Goal: Information Seeking & Learning: Understand process/instructions

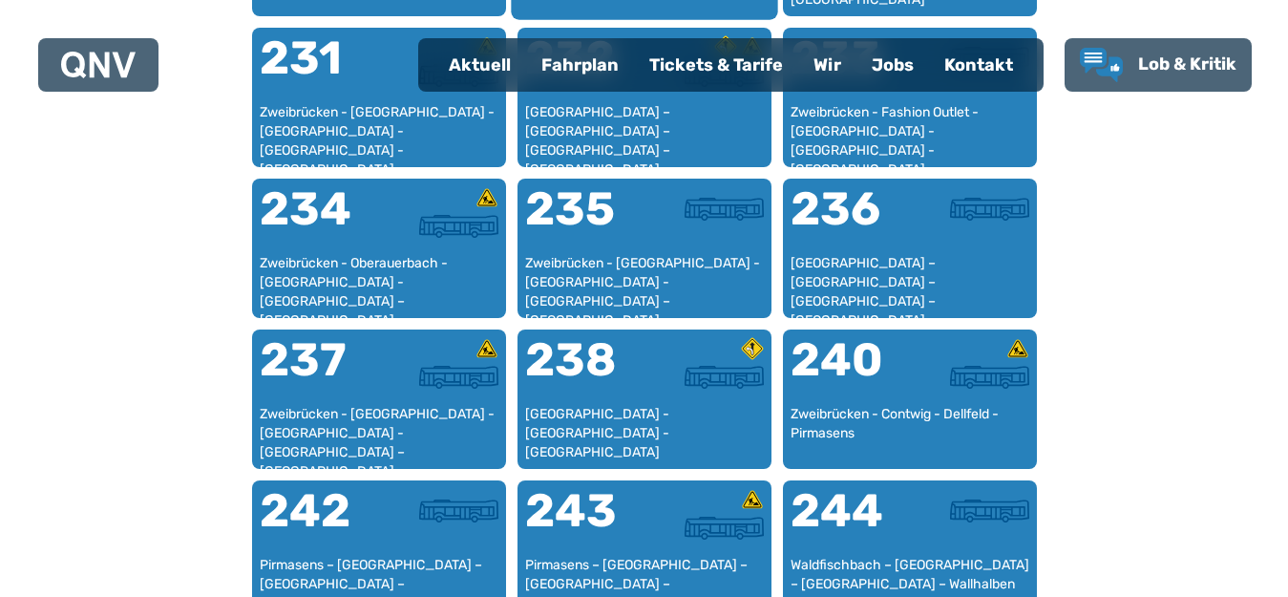
scroll to position [2116, 0]
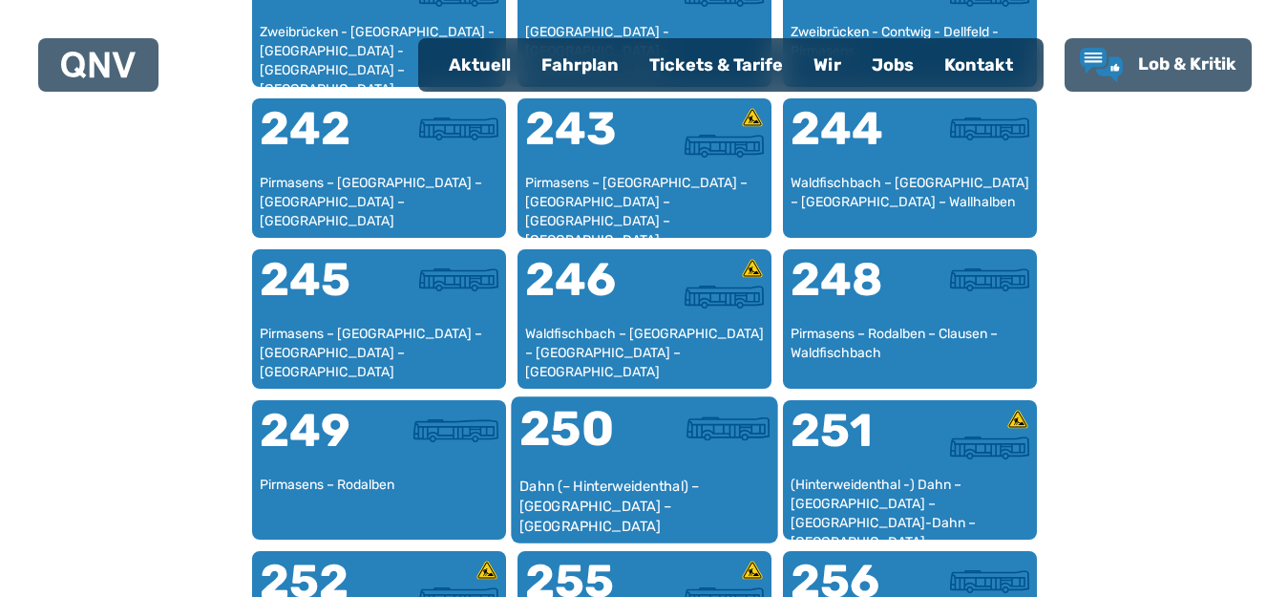
click at [661, 471] on div at bounding box center [707, 441] width 125 height 72
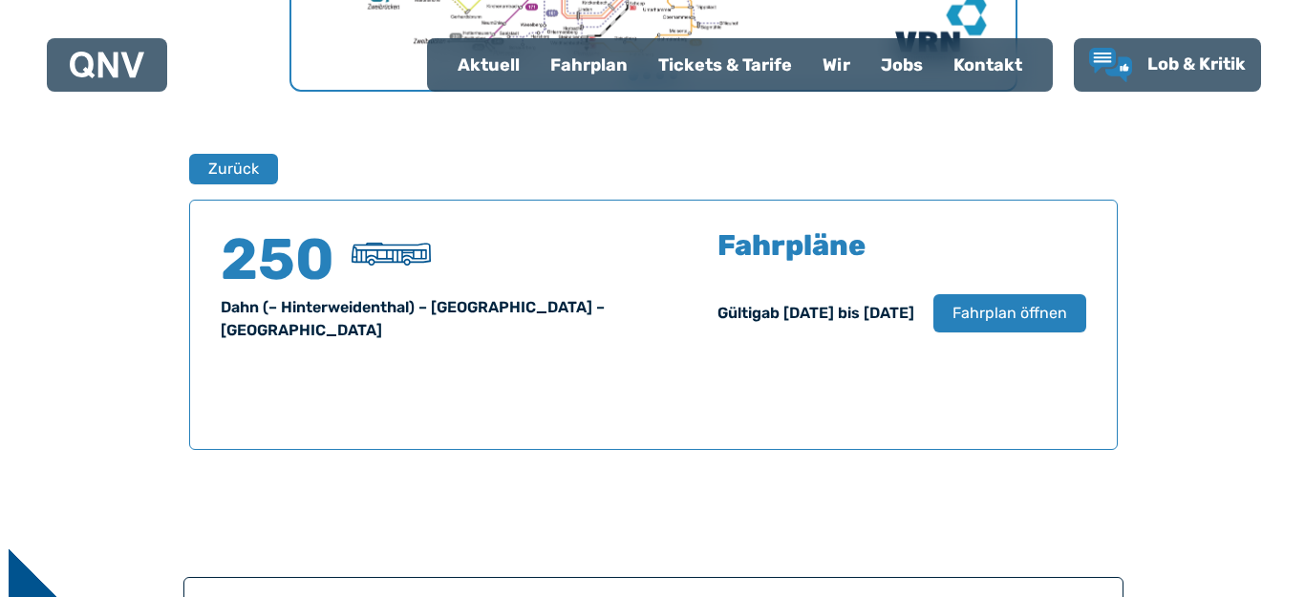
scroll to position [1259, 0]
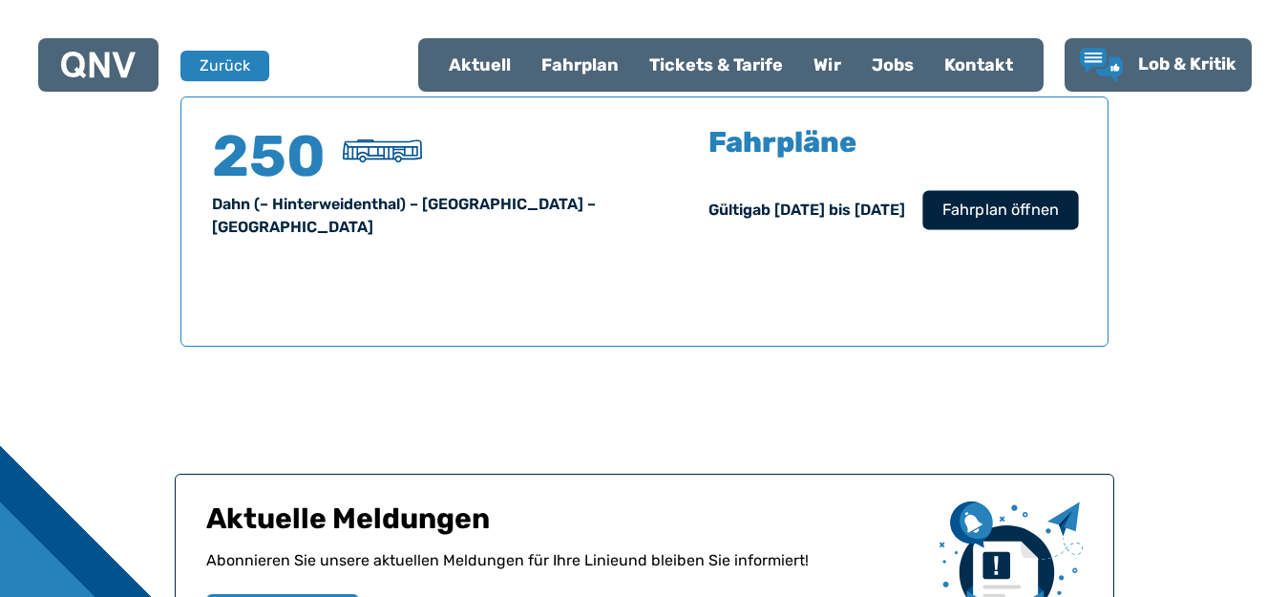
click at [969, 206] on span "Fahrplan öffnen" at bounding box center [1000, 210] width 117 height 23
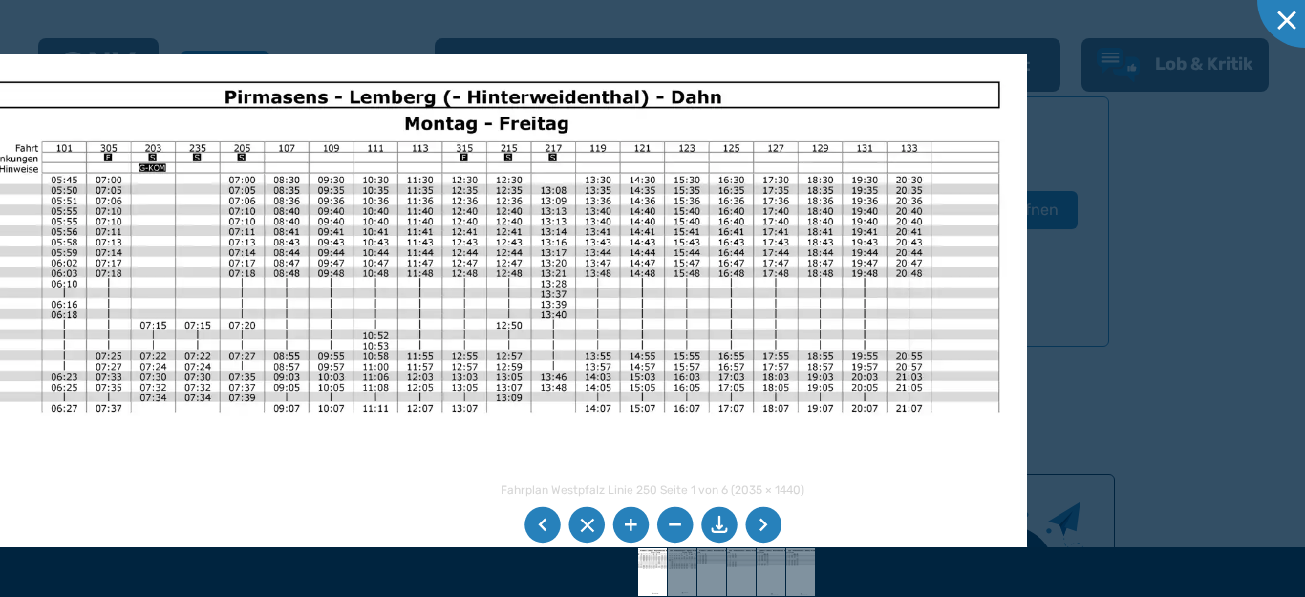
click at [394, 532] on img at bounding box center [439, 470] width 1176 height 832
click at [759, 529] on li at bounding box center [763, 525] width 36 height 36
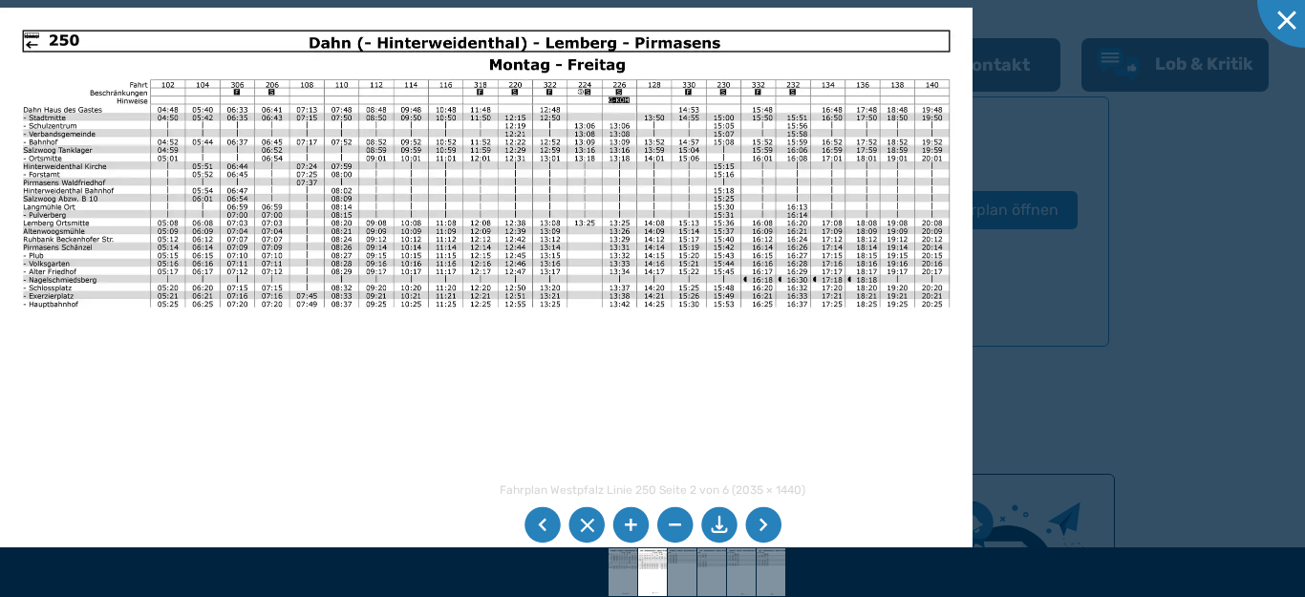
click at [759, 529] on li at bounding box center [763, 525] width 36 height 36
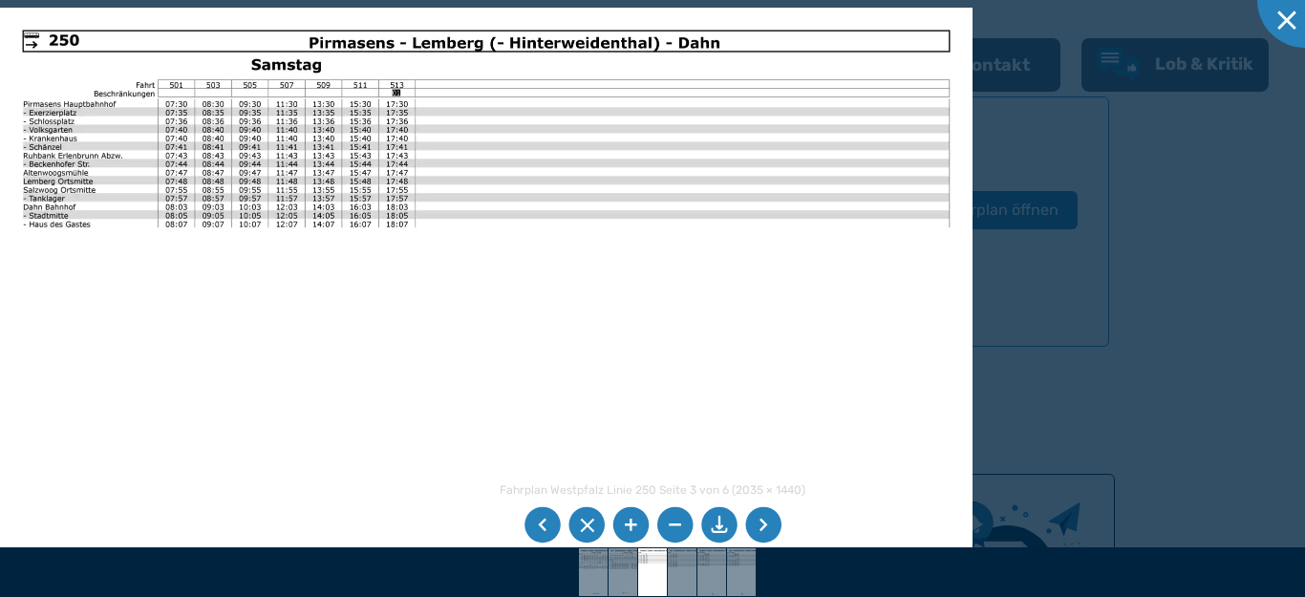
click at [759, 529] on li at bounding box center [763, 525] width 36 height 36
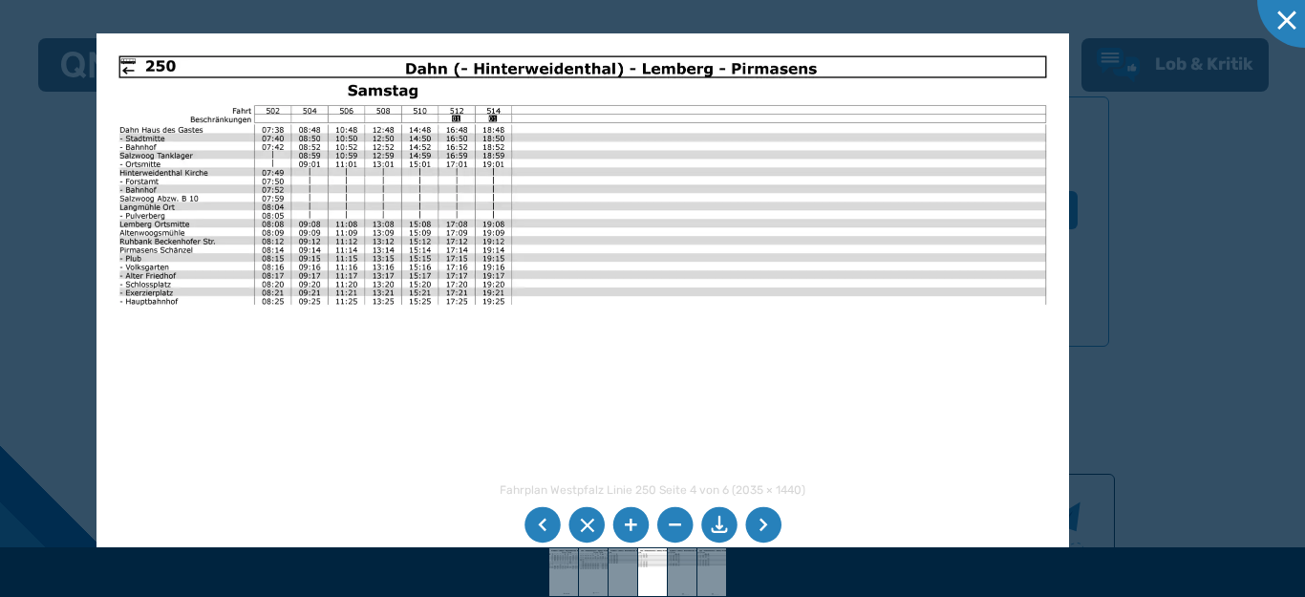
click at [495, 495] on img at bounding box center [582, 377] width 972 height 688
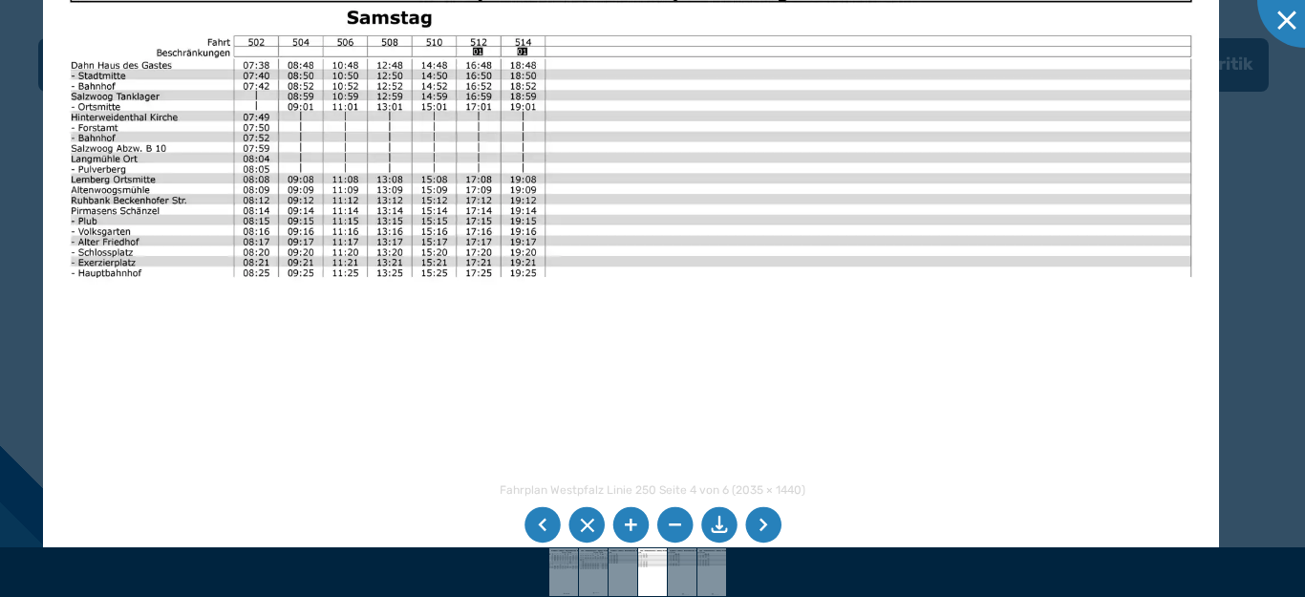
click at [544, 525] on li at bounding box center [542, 525] width 36 height 36
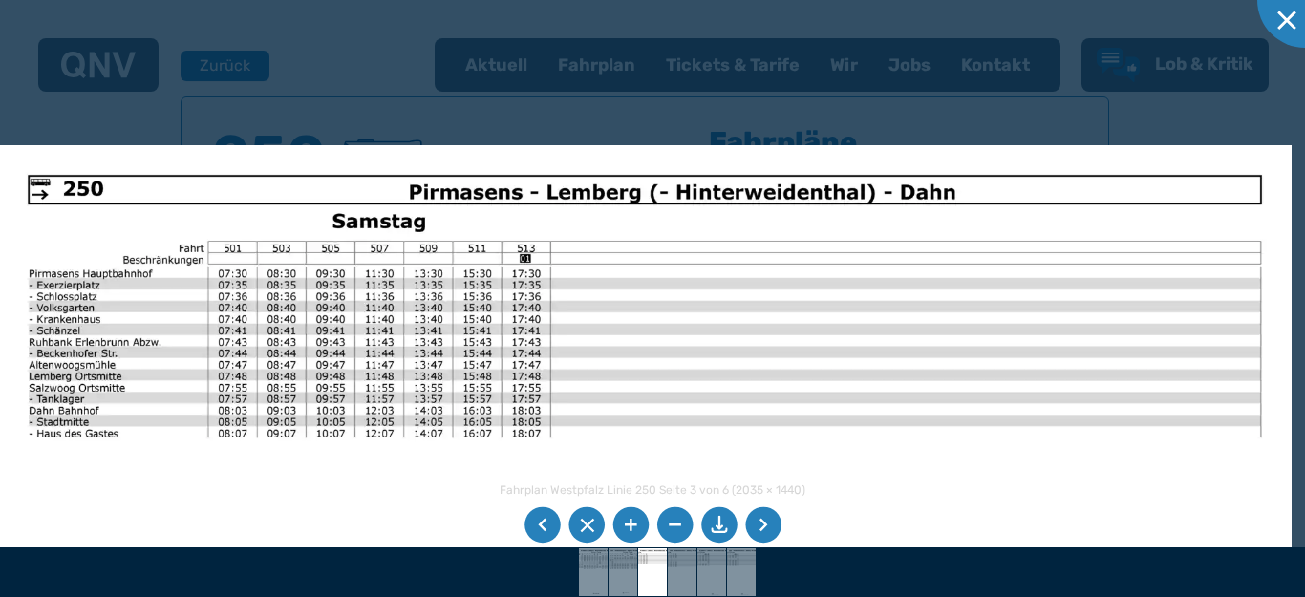
click at [821, 558] on div "Fahrplan Westpfalz Linie 250 Seite 3 von 6 (2035 × 1440) 67%" at bounding box center [652, 298] width 1305 height 597
click at [546, 524] on li at bounding box center [542, 525] width 36 height 36
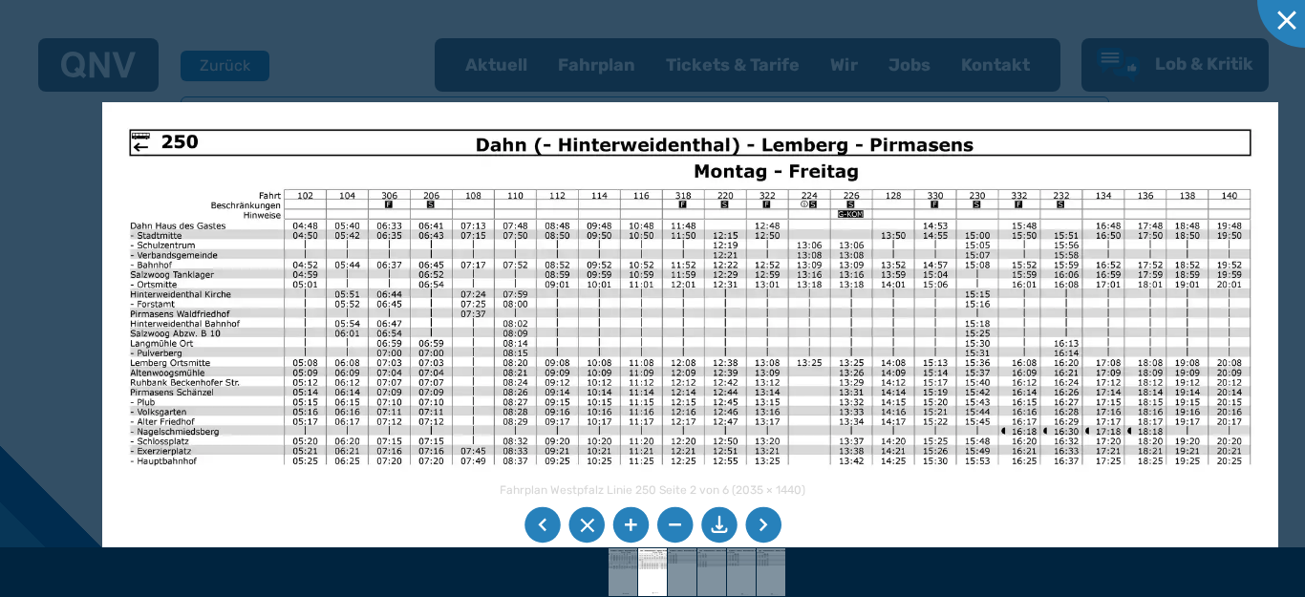
click at [362, 552] on div "Fahrplan Westpfalz Linie 250 Seite 2 von 6 (2035 × 1440) 61%" at bounding box center [652, 298] width 1305 height 597
click at [767, 524] on li at bounding box center [763, 525] width 36 height 36
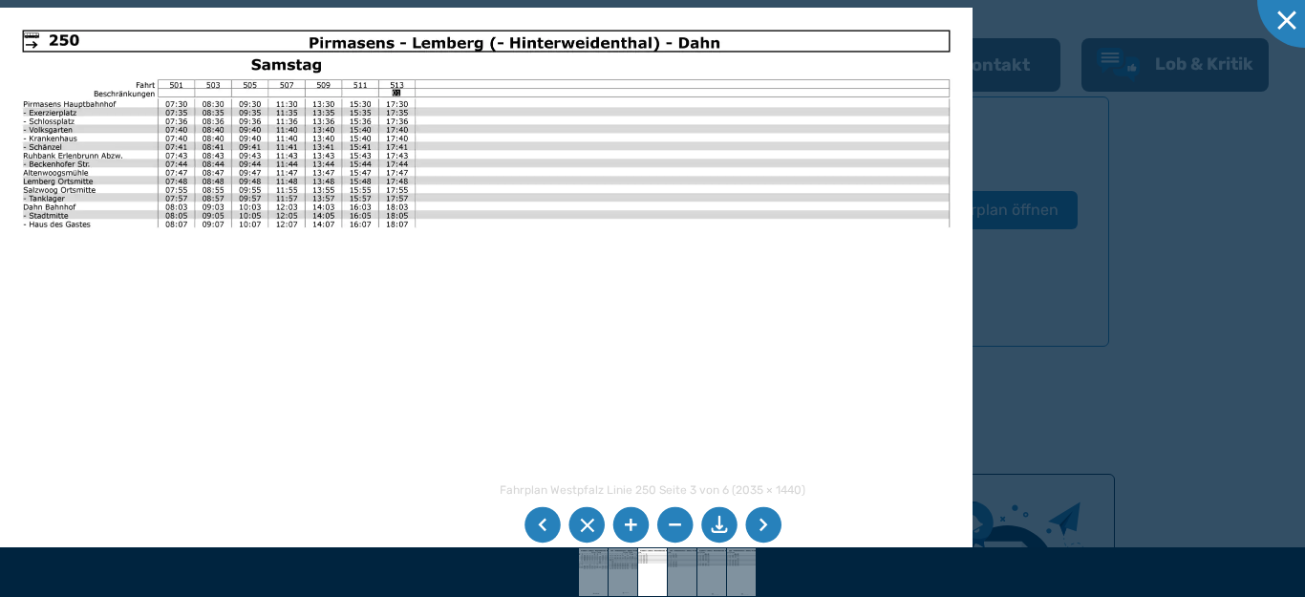
click at [767, 523] on li at bounding box center [763, 525] width 36 height 36
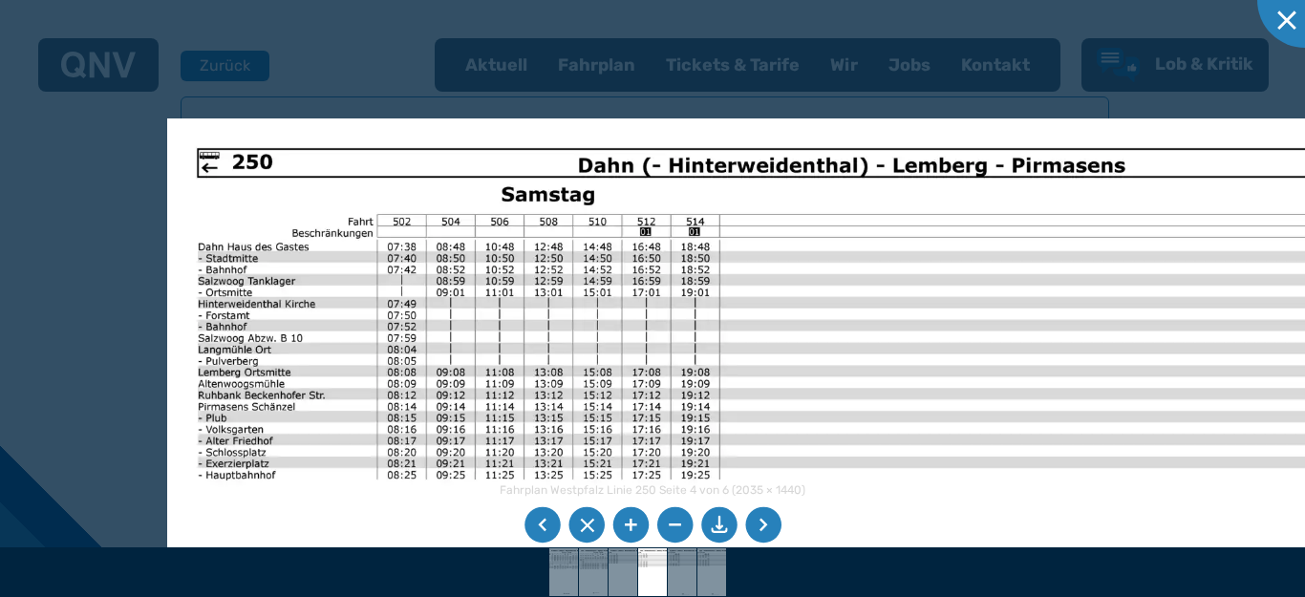
click at [635, 538] on div "Fahrplan Westpfalz Linie 250 Seite 4 von 6 (2035 × 1440) 67%" at bounding box center [652, 298] width 1305 height 597
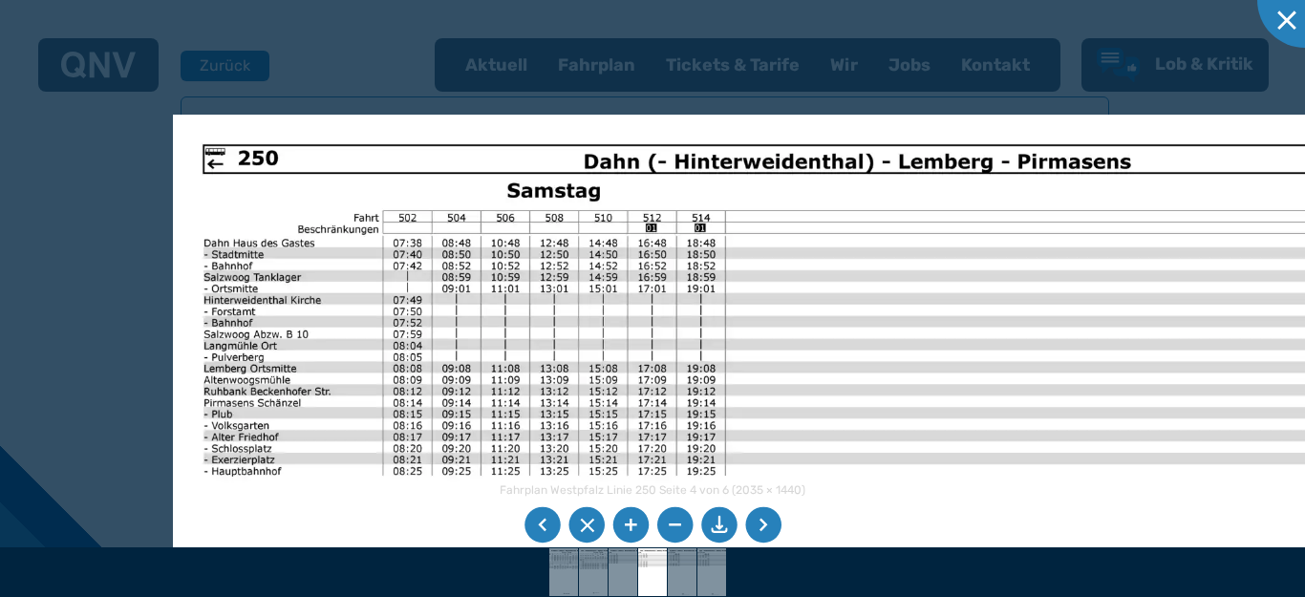
click at [546, 531] on li at bounding box center [542, 525] width 36 height 36
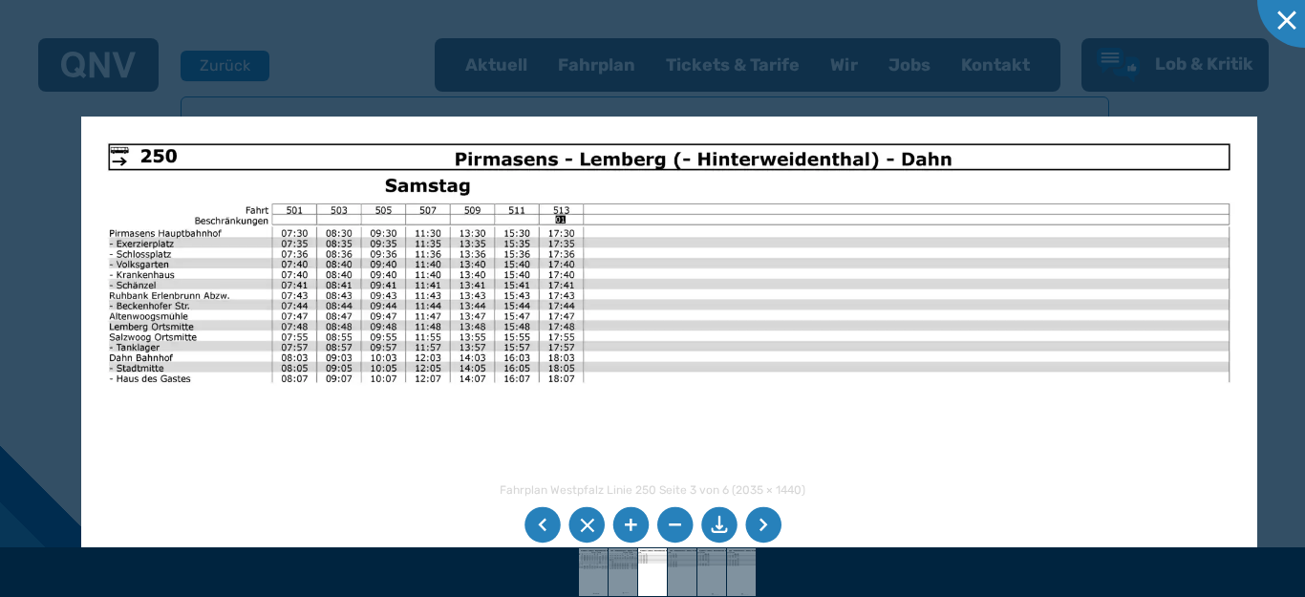
click at [455, 517] on img at bounding box center [669, 533] width 1176 height 832
